Goal: Answer question/provide support: Share knowledge or assist other users

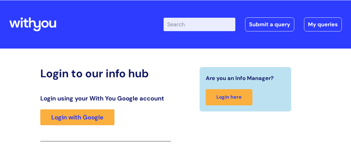
scroll to position [101, 0]
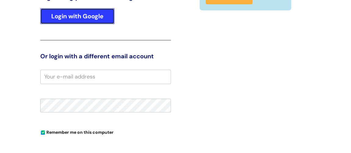
click at [94, 17] on link "Login with Google" at bounding box center [77, 16] width 74 height 16
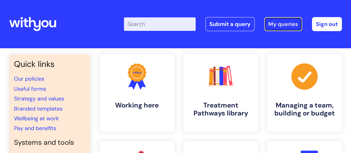
click at [280, 25] on link "My queries" at bounding box center [283, 24] width 38 height 14
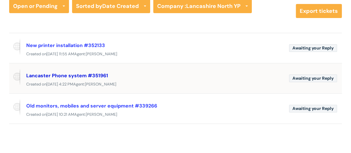
scroll to position [27, 0]
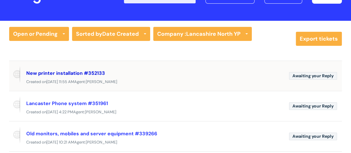
click at [76, 71] on link "New printer installation #352133" at bounding box center [65, 73] width 79 height 6
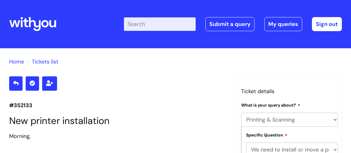
select select "Printing & Scanning"
select select "We need to install or move a printer or scanner"
select select "We’ve got a new printer or scanner or MFP to install"
